Goal: Task Accomplishment & Management: Manage account settings

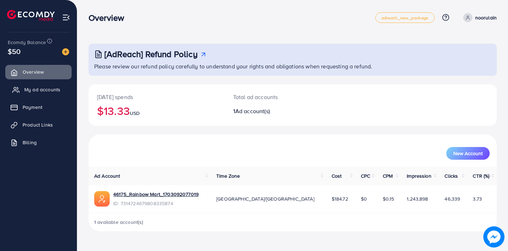
click at [42, 94] on link "My ad accounts" at bounding box center [38, 90] width 66 height 14
